Goal: Task Accomplishment & Management: Use online tool/utility

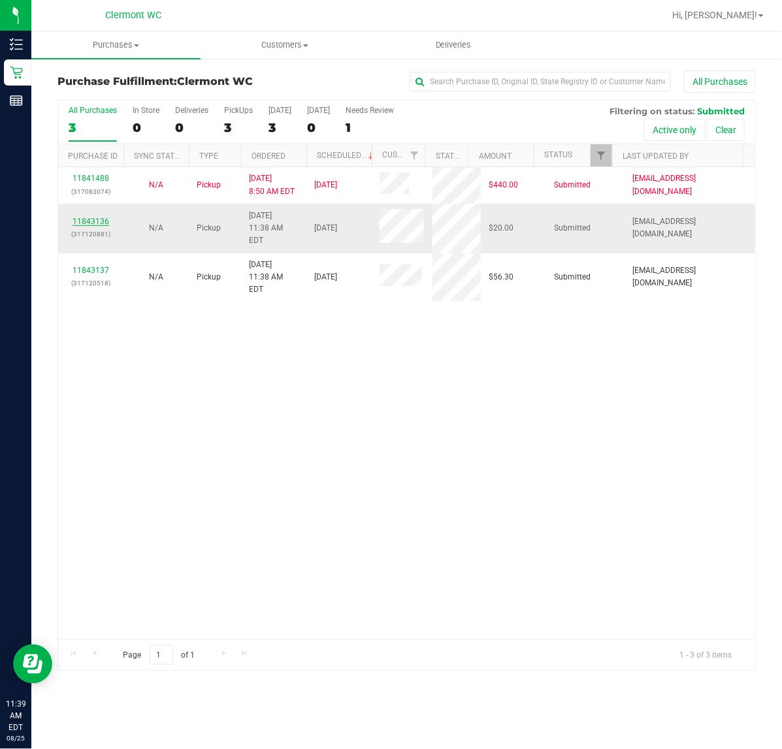
click at [100, 223] on link "11843136" at bounding box center [91, 221] width 37 height 9
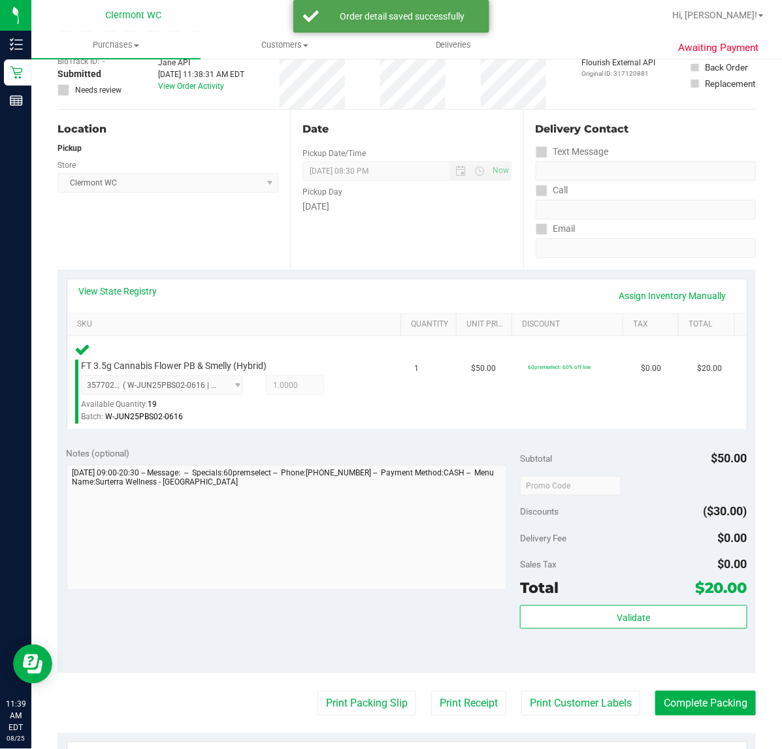
scroll to position [91, 0]
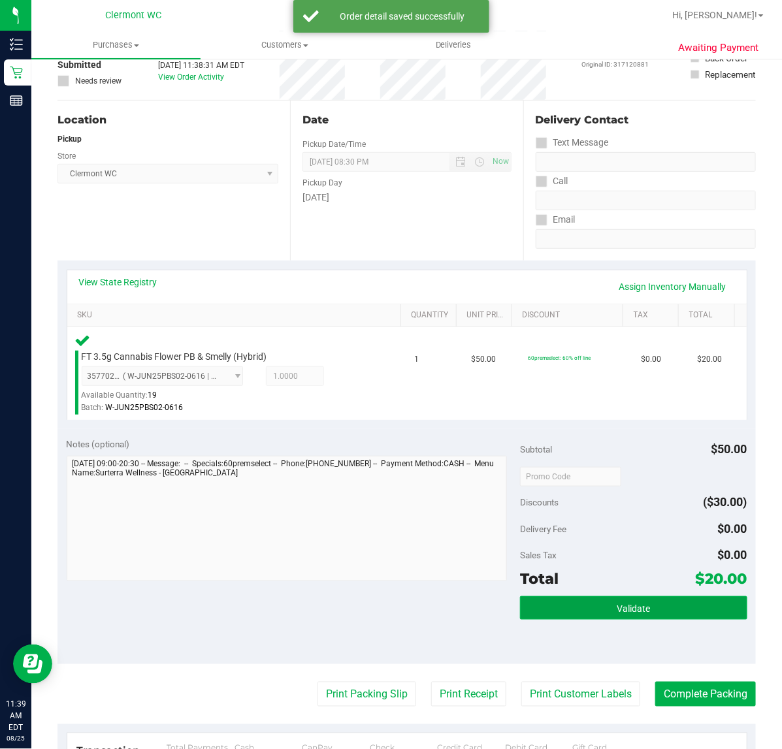
click at [617, 608] on span "Validate" at bounding box center [633, 609] width 33 height 10
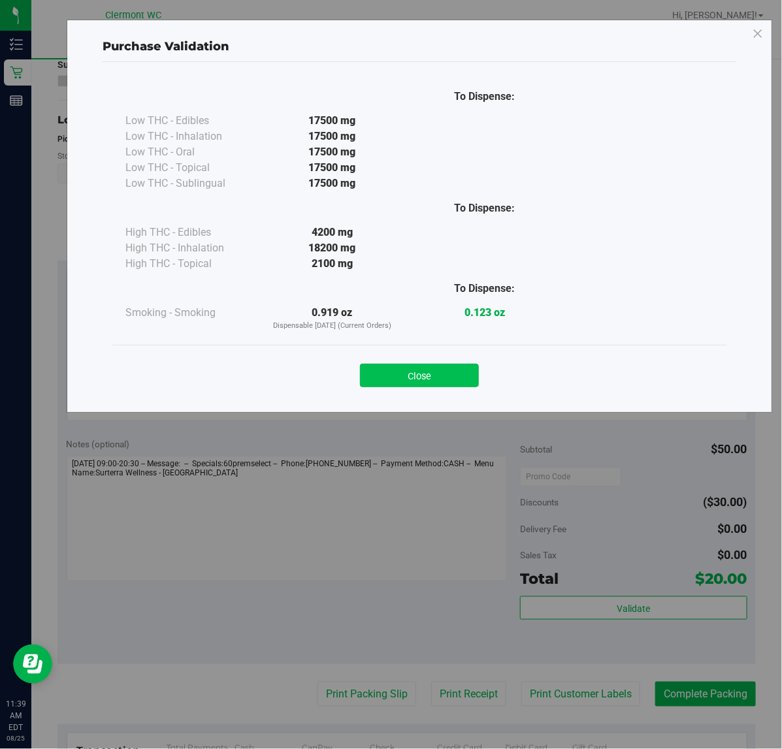
click at [436, 380] on button "Close" at bounding box center [419, 376] width 119 height 24
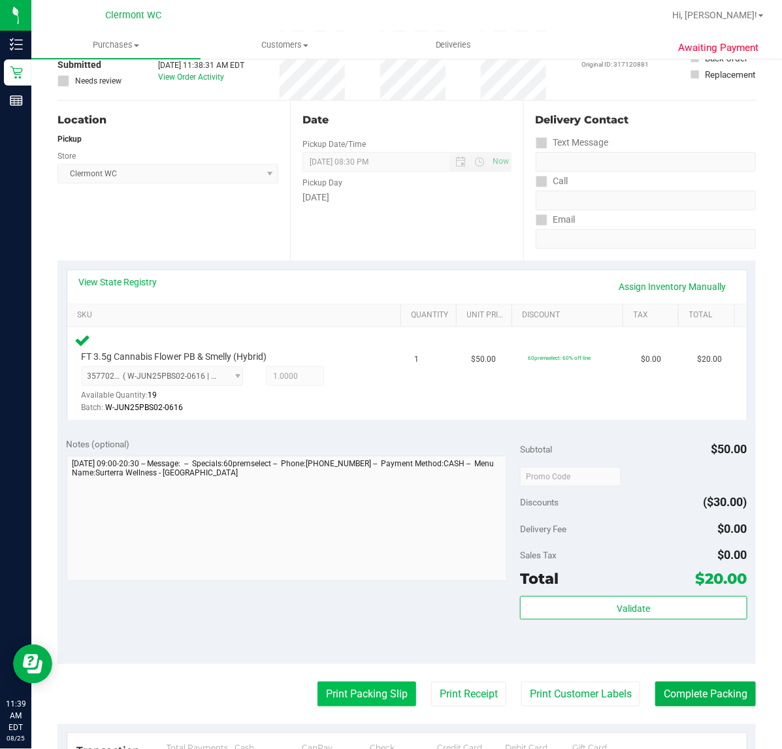
click at [363, 699] on button "Print Packing Slip" at bounding box center [366, 694] width 99 height 25
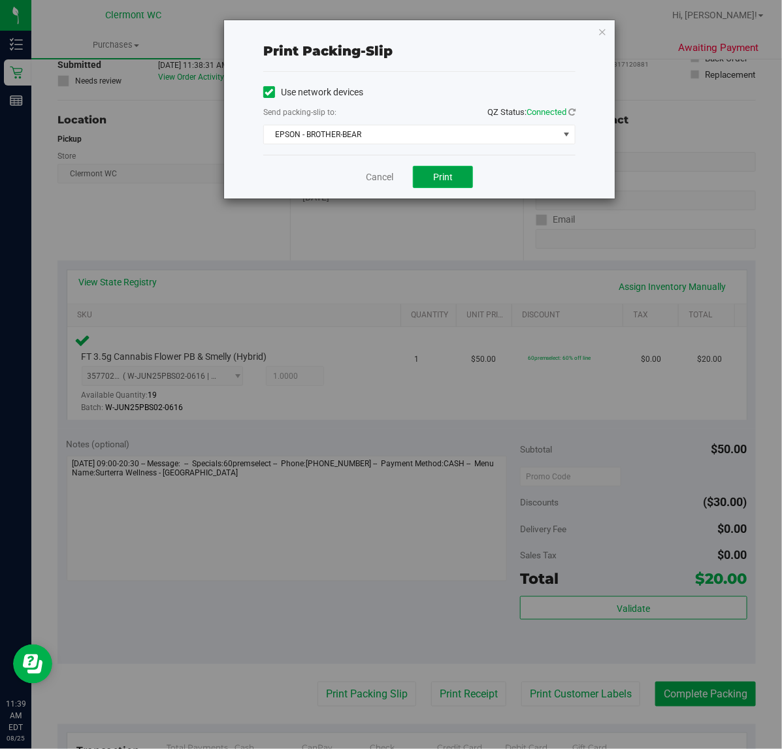
click at [428, 184] on button "Print" at bounding box center [443, 177] width 60 height 22
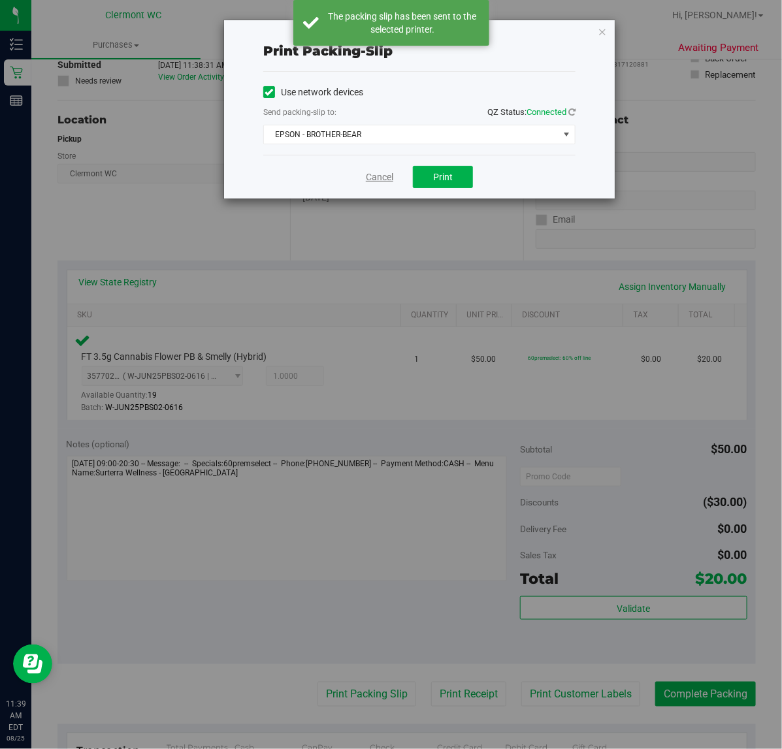
click at [380, 177] on link "Cancel" at bounding box center [379, 177] width 27 height 14
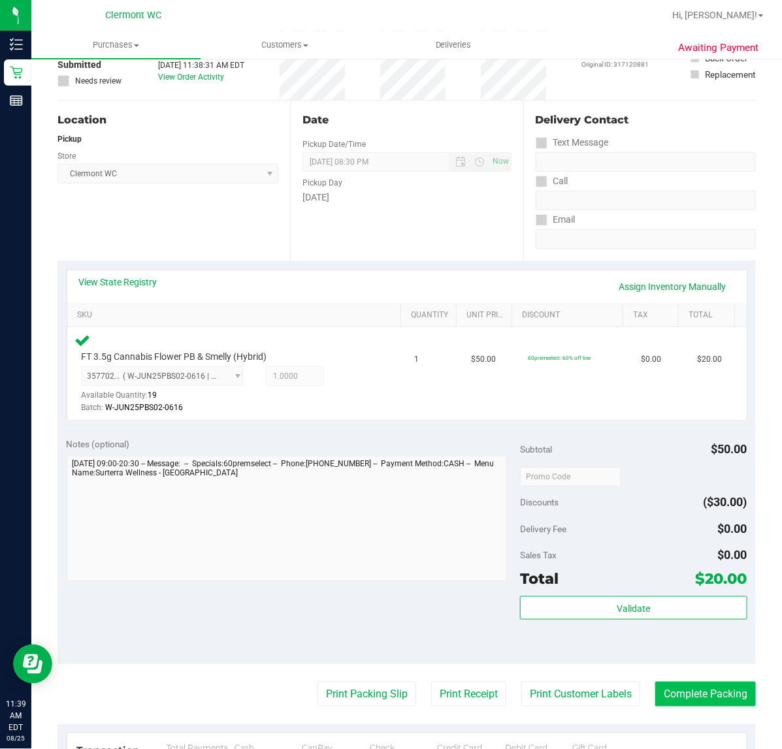
click at [690, 697] on button "Complete Packing" at bounding box center [705, 694] width 101 height 25
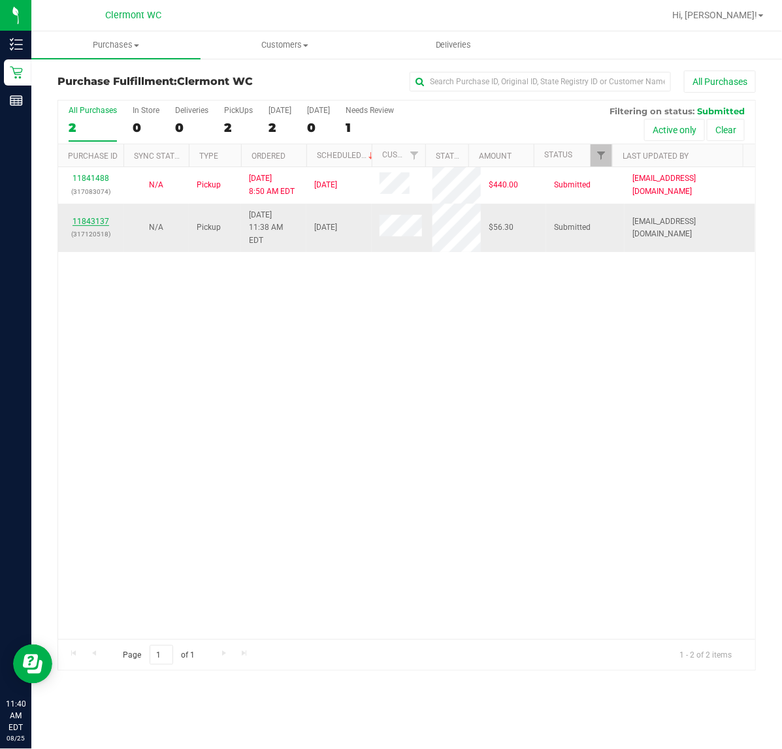
click at [99, 217] on link "11843137" at bounding box center [91, 221] width 37 height 9
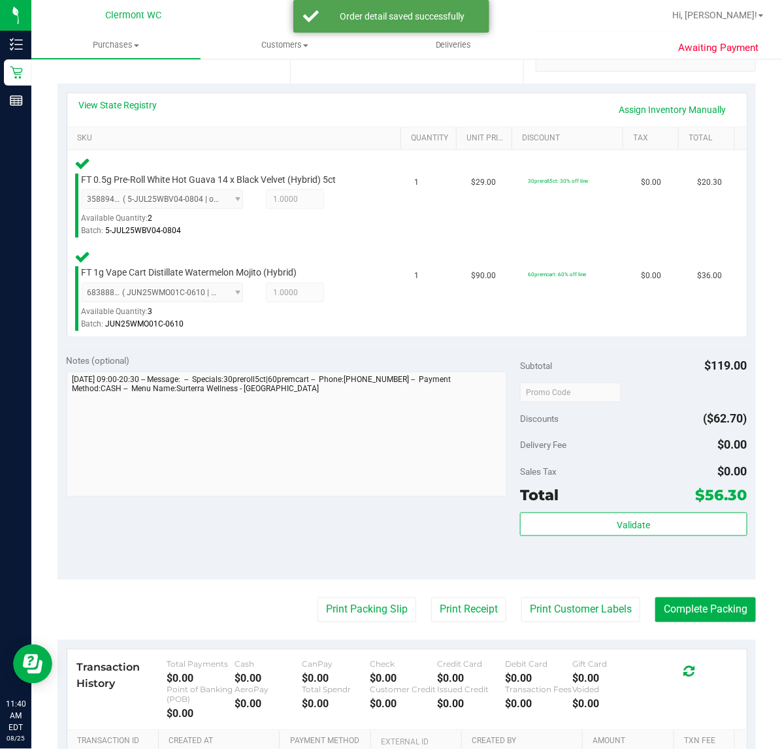
scroll to position [436, 0]
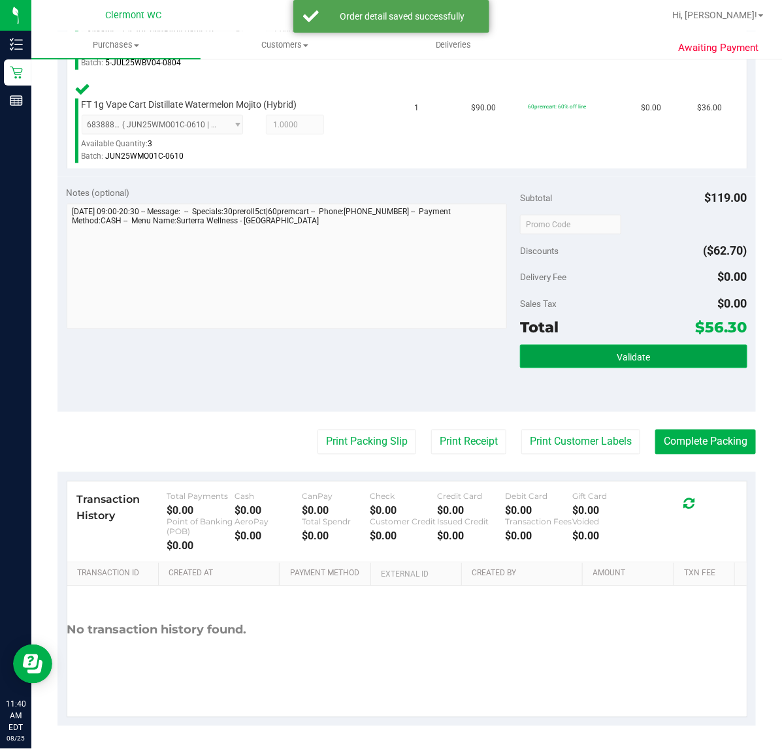
click at [574, 351] on button "Validate" at bounding box center [633, 357] width 227 height 24
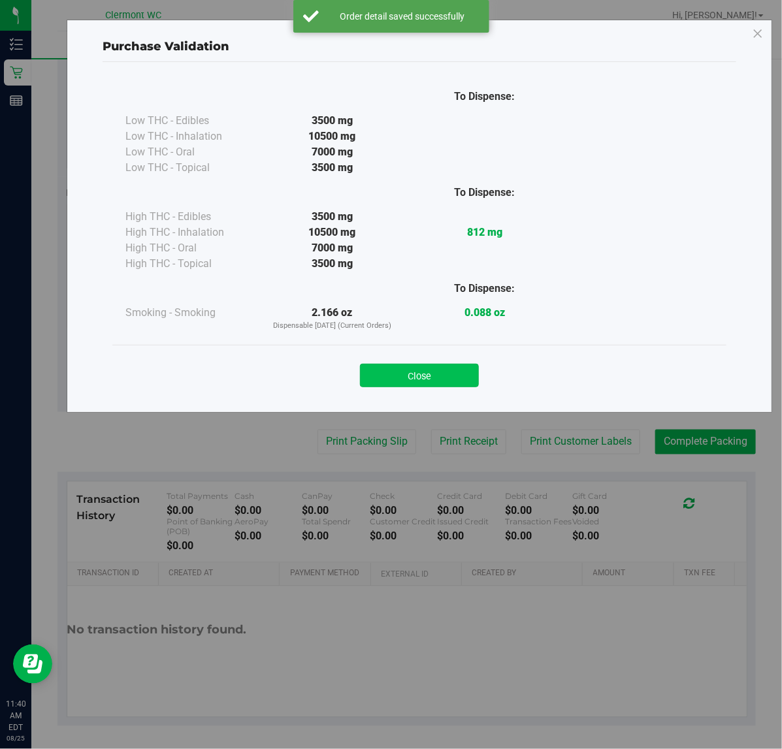
click at [420, 377] on button "Close" at bounding box center [419, 376] width 119 height 24
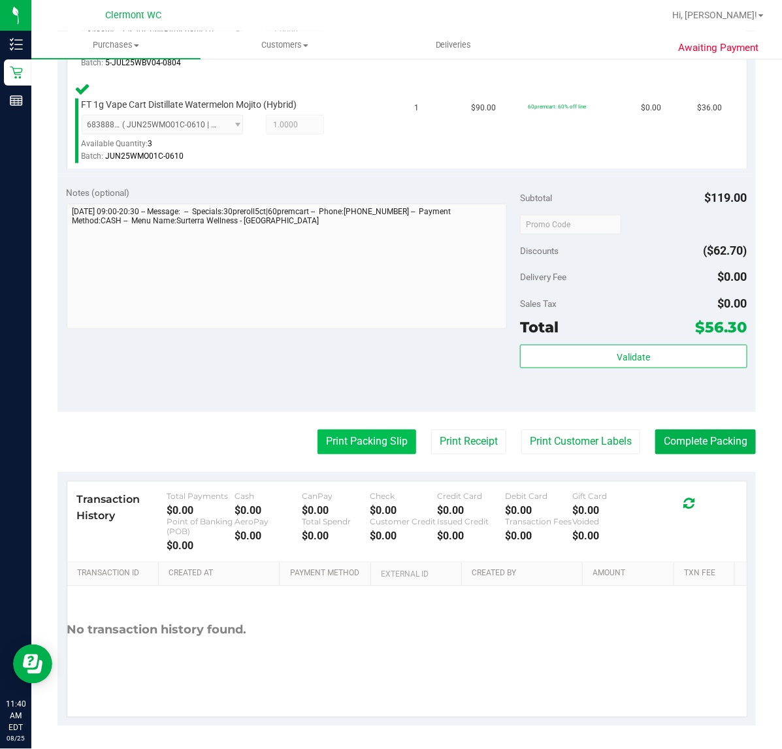
click at [354, 441] on button "Print Packing Slip" at bounding box center [366, 442] width 99 height 25
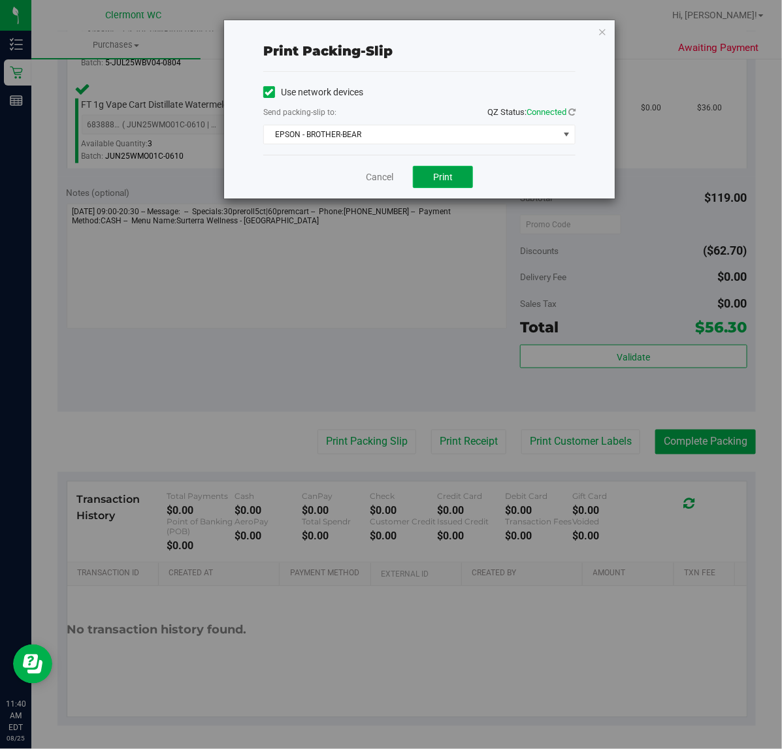
click at [446, 178] on span "Print" at bounding box center [443, 177] width 20 height 10
click at [380, 181] on link "Cancel" at bounding box center [379, 177] width 27 height 14
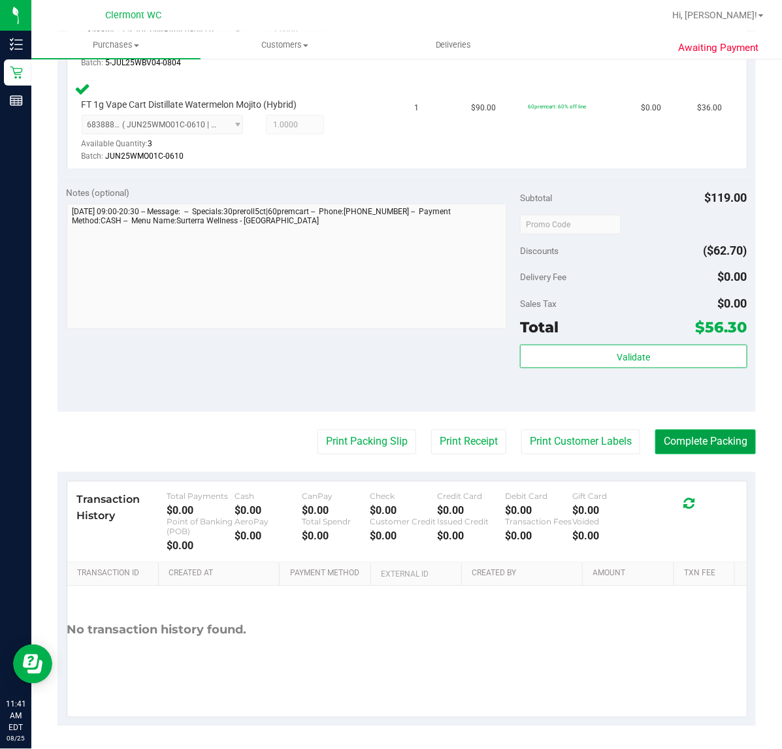
click at [709, 442] on button "Complete Packing" at bounding box center [705, 442] width 101 height 25
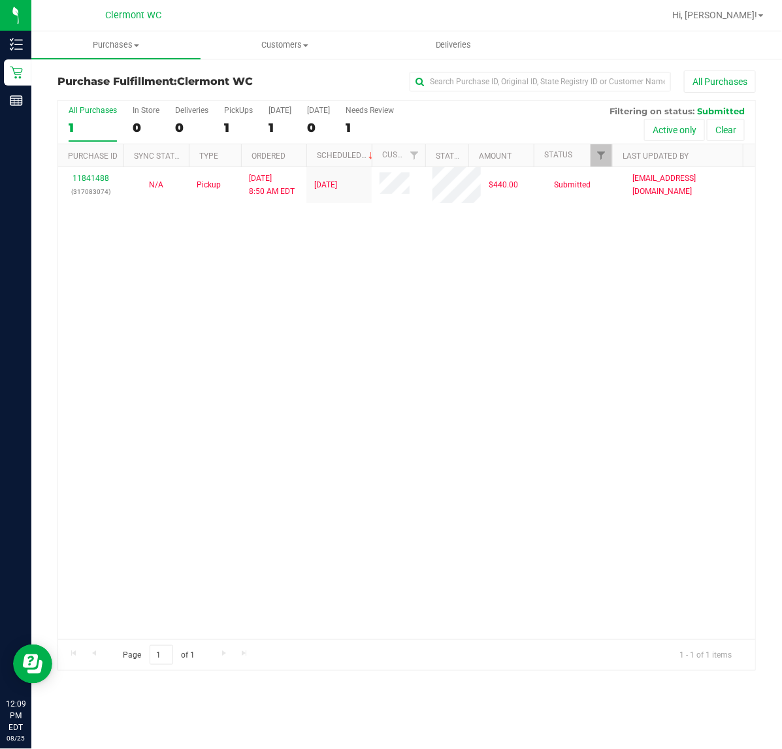
click at [147, 740] on div "Purchases Summary of purchases Fulfillment All purchases Customers All customer…" at bounding box center [406, 390] width 751 height 718
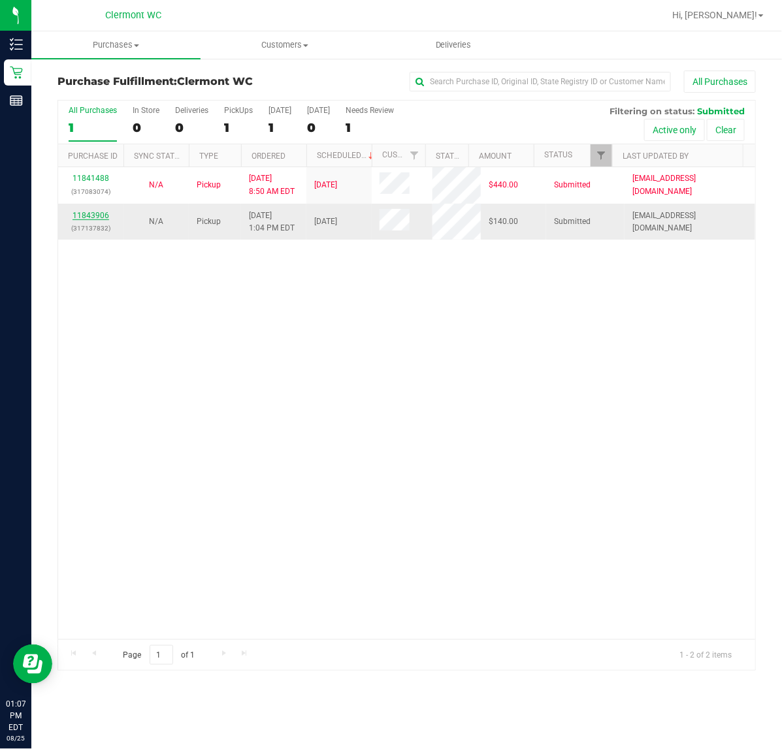
click at [89, 218] on link "11843906" at bounding box center [91, 215] width 37 height 9
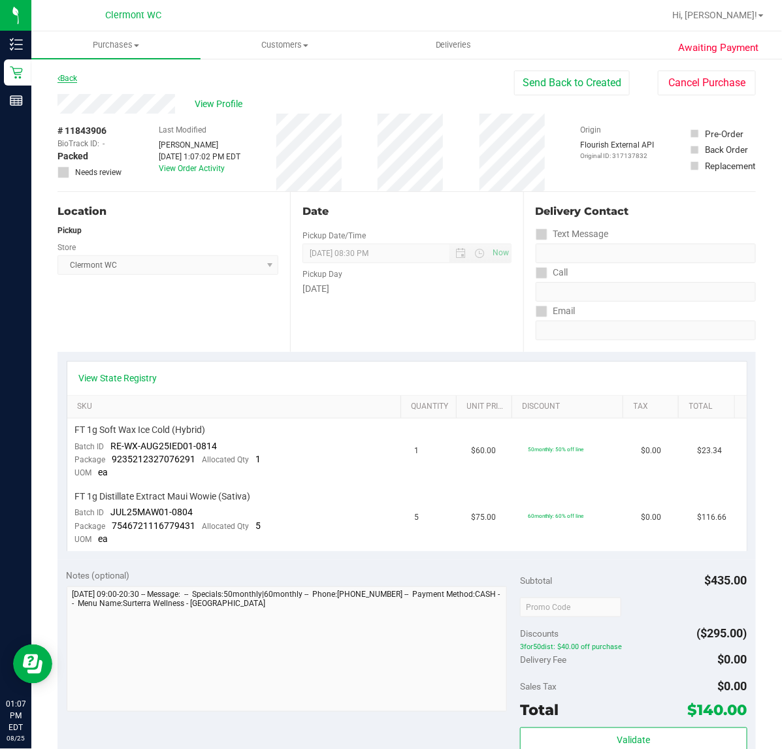
click at [69, 75] on link "Back" at bounding box center [67, 78] width 20 height 9
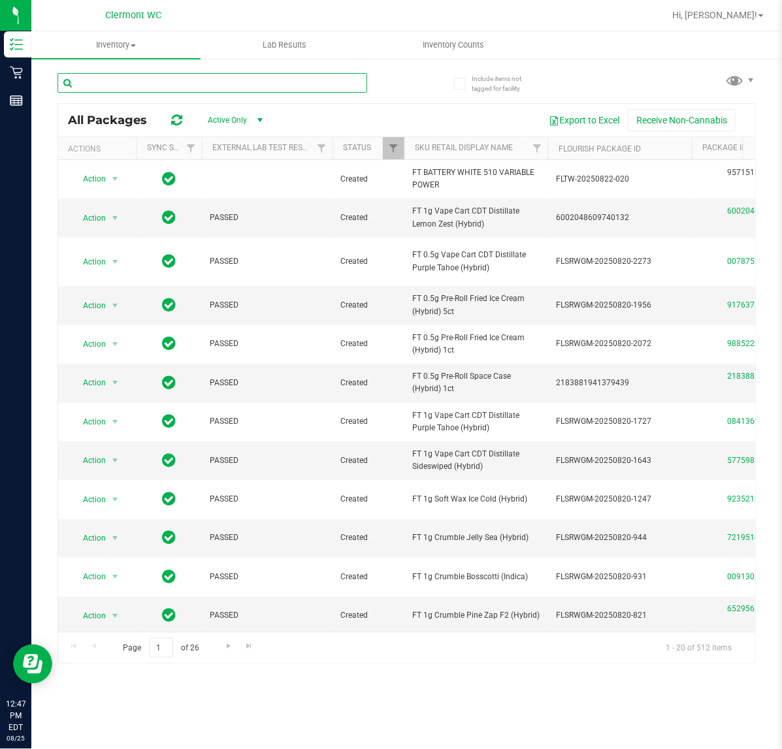
click at [120, 83] on input "text" at bounding box center [212, 83] width 310 height 20
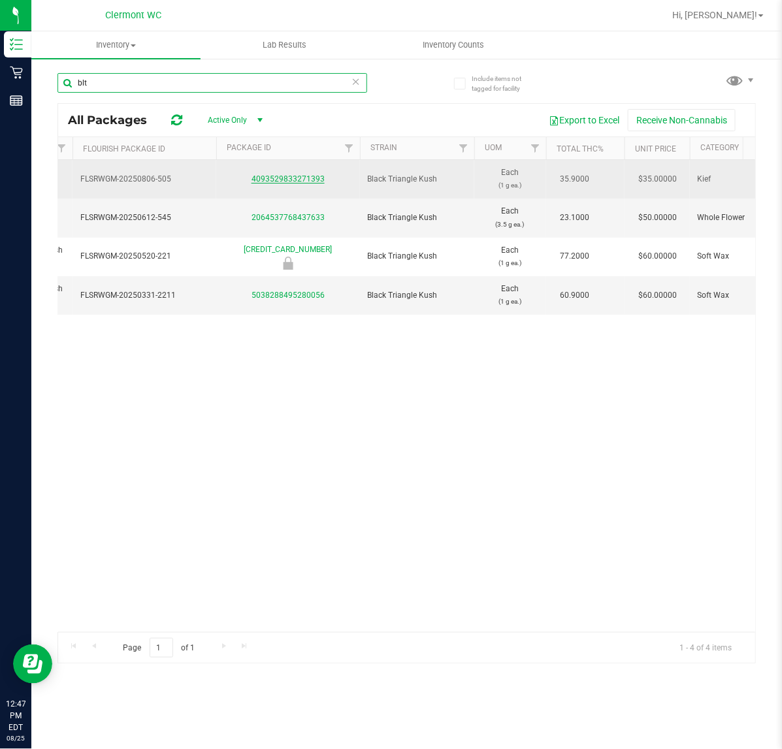
type input "blt"
click at [288, 180] on link "4093529833271393" at bounding box center [287, 178] width 73 height 9
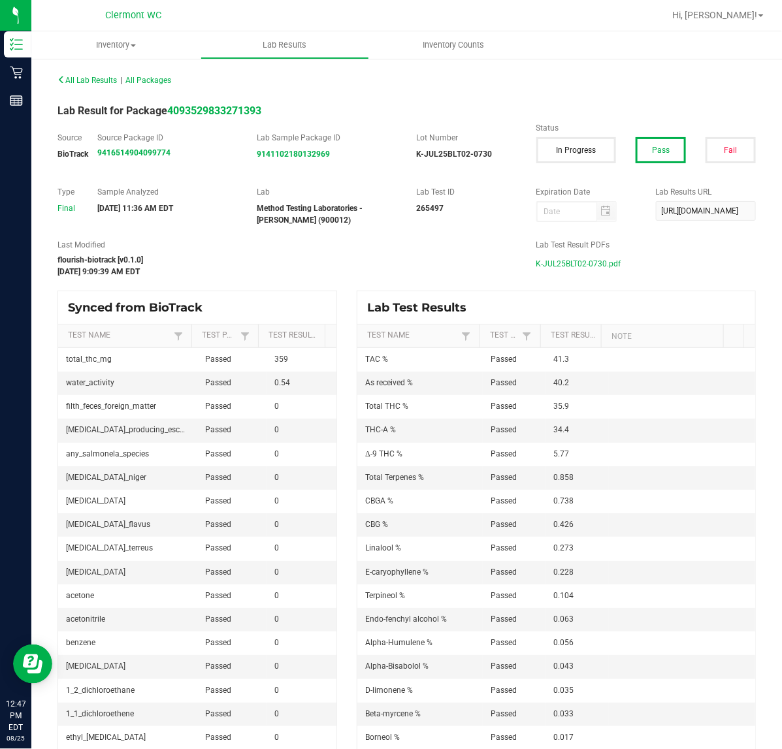
click at [557, 261] on span "K-JUL25BLT02-0730.pdf" at bounding box center [578, 264] width 85 height 20
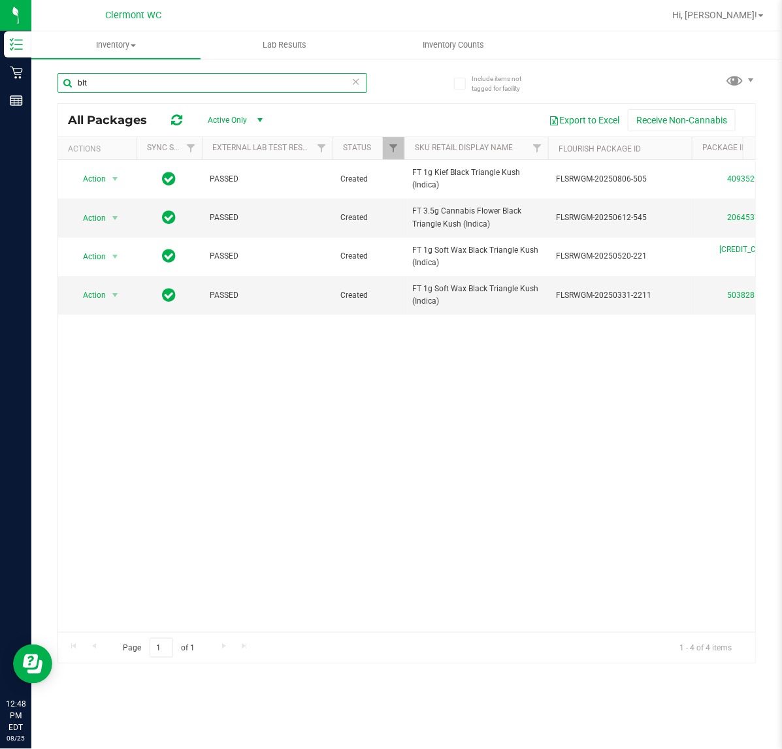
click at [133, 82] on input "blt" at bounding box center [212, 83] width 310 height 20
type input "b"
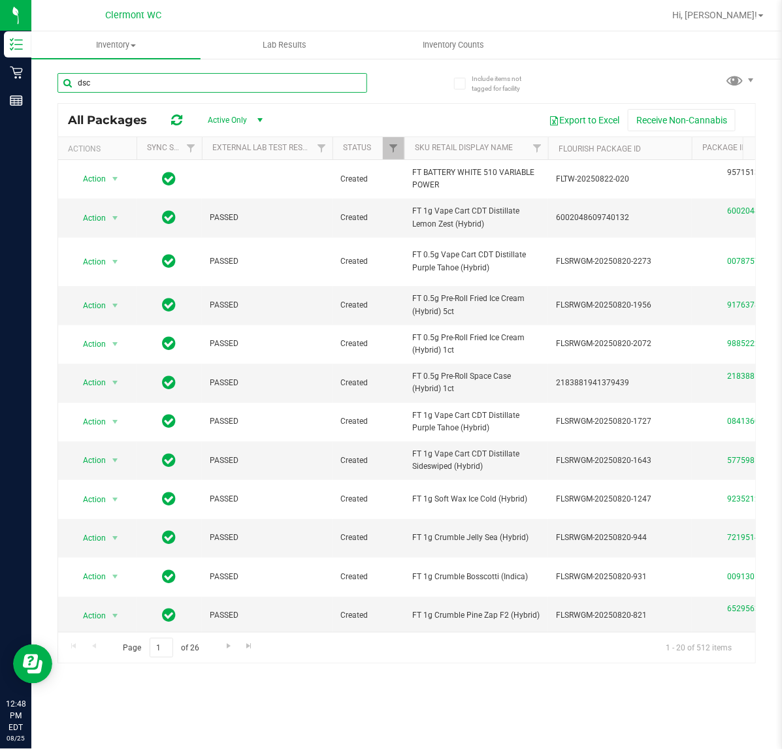
type input "dsc"
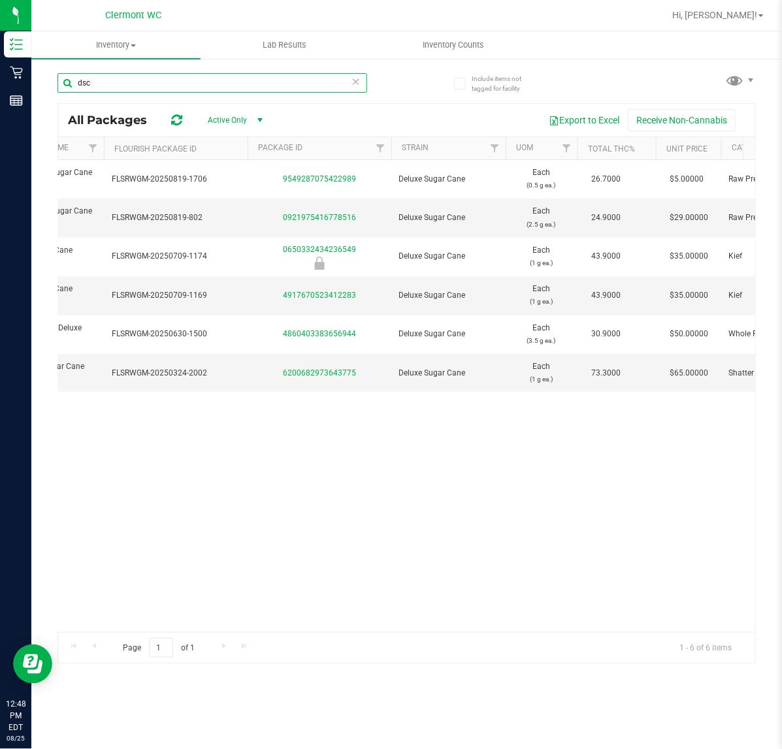
scroll to position [0, 453]
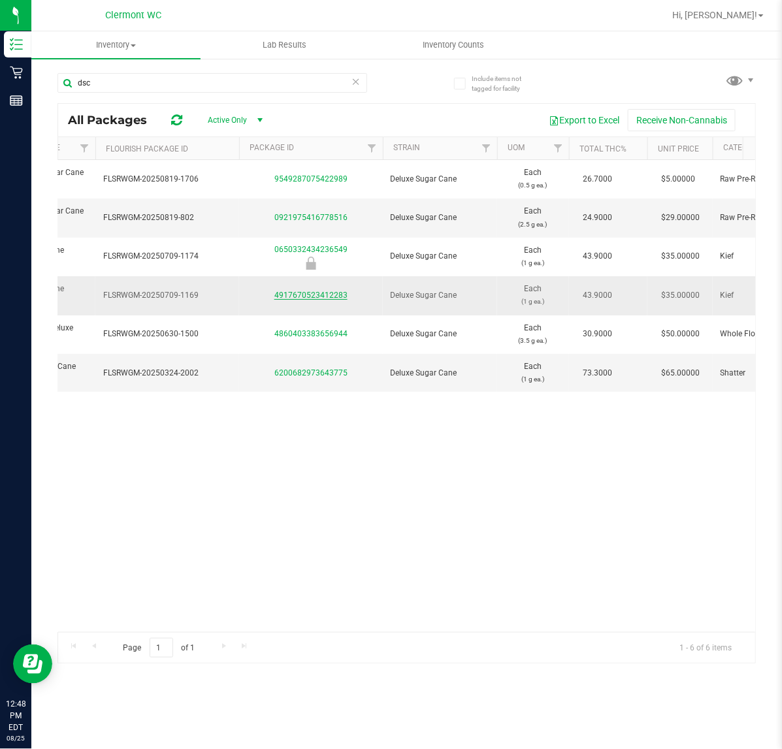
click at [338, 293] on link "4917670523412283" at bounding box center [310, 295] width 73 height 9
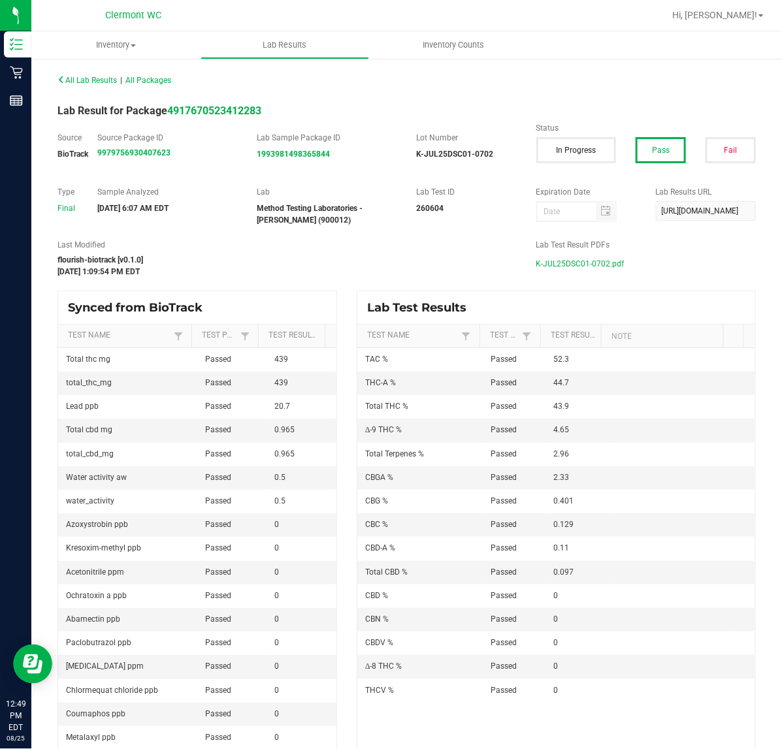
click at [552, 259] on span "K-JUL25DSC01-0702.pdf" at bounding box center [580, 264] width 88 height 20
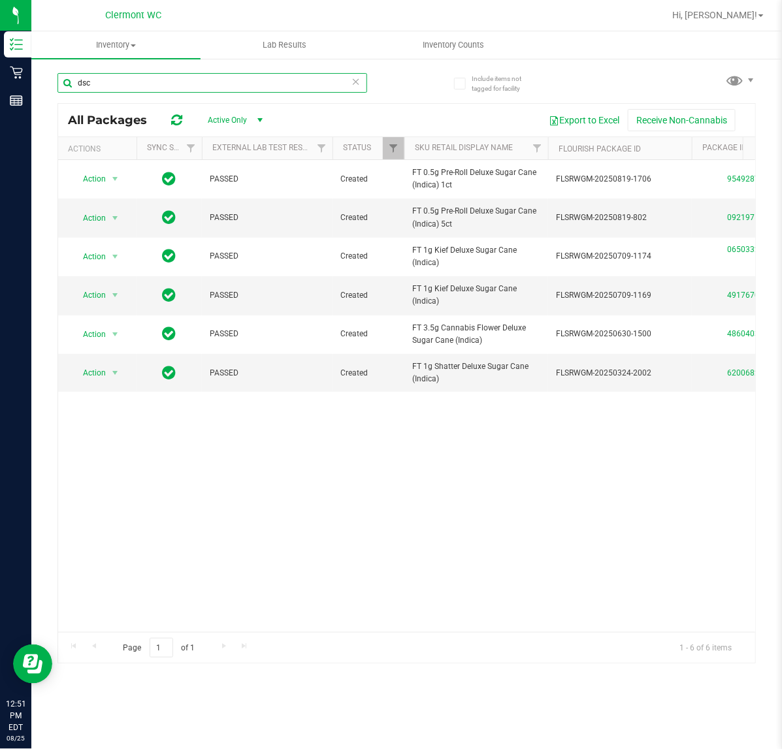
click at [128, 79] on input "dsc" at bounding box center [212, 83] width 310 height 20
type input "d"
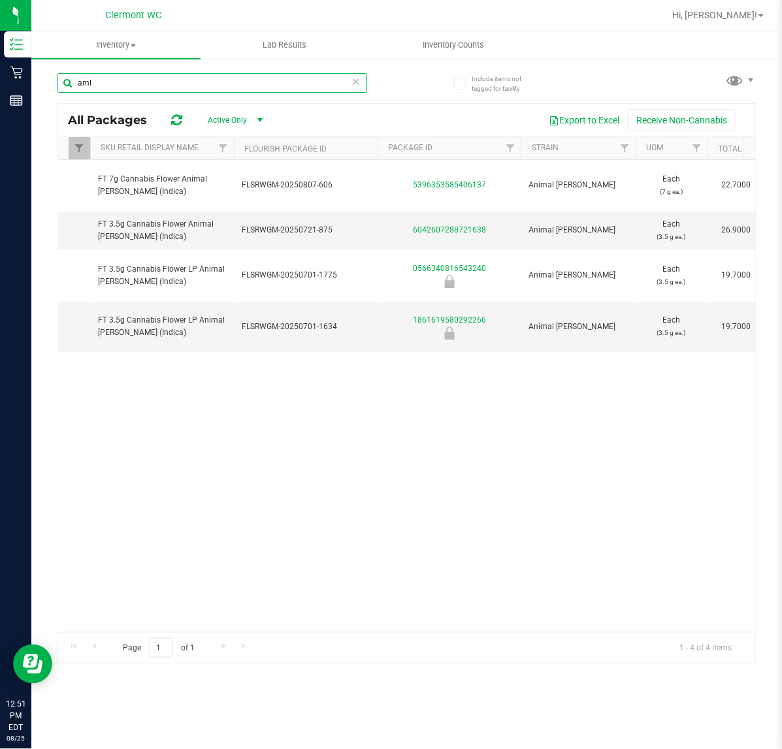
scroll to position [0, 338]
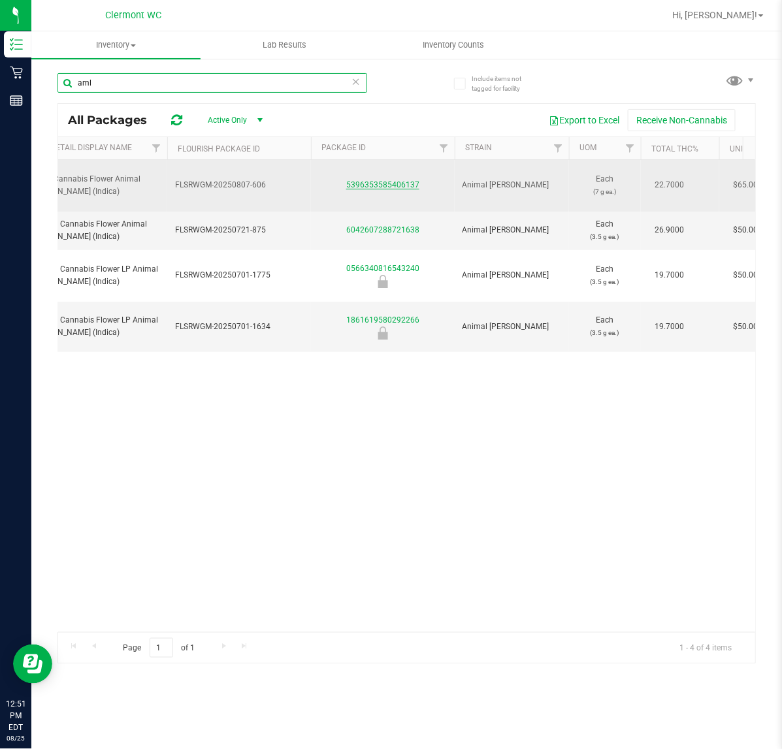
type input "aml"
click at [404, 180] on link "5396353585406137" at bounding box center [382, 184] width 73 height 9
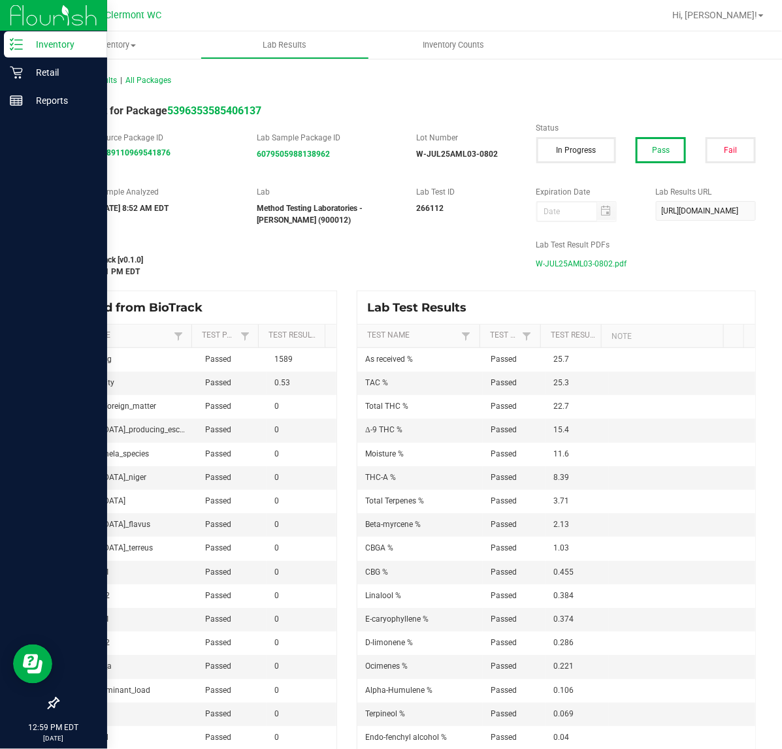
click at [56, 41] on p "Inventory" at bounding box center [62, 45] width 78 height 16
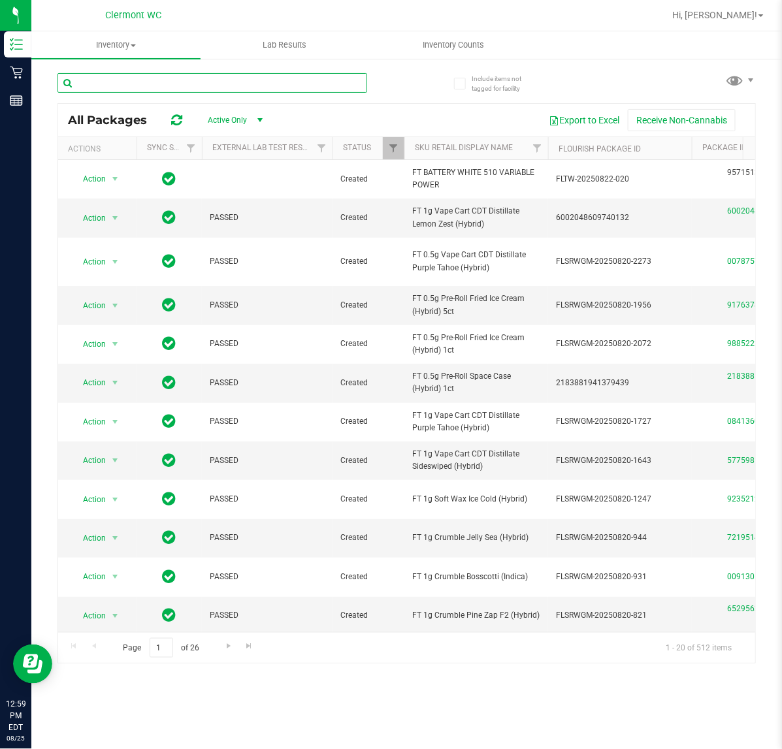
click at [134, 82] on input "text" at bounding box center [212, 83] width 310 height 20
type input "dsc"
